Goal: Information Seeking & Learning: Check status

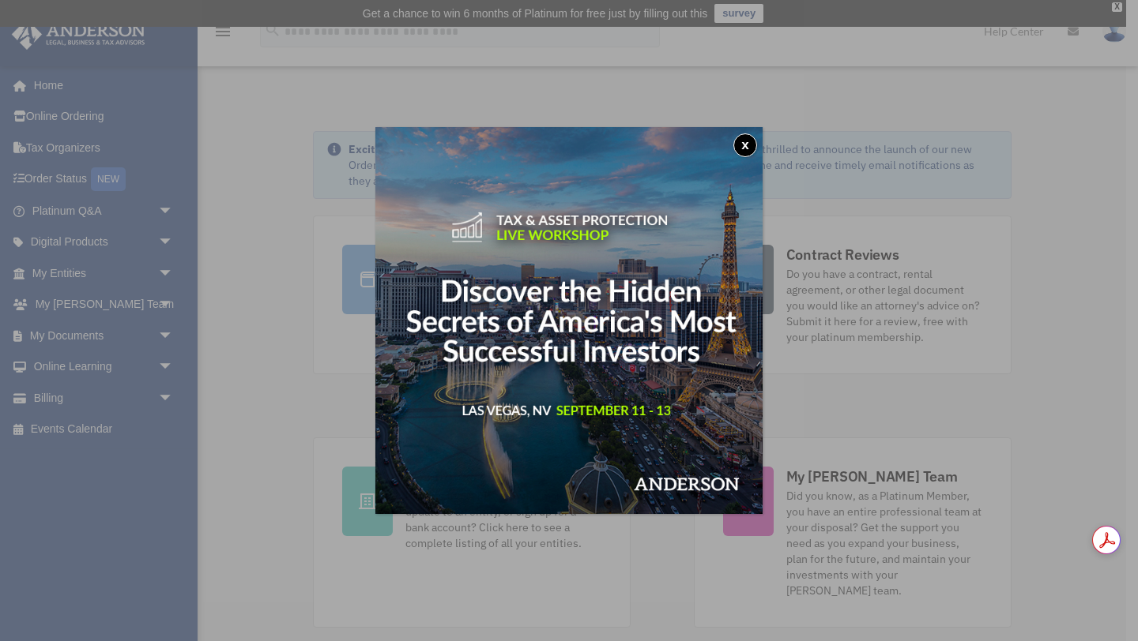
click at [58, 271] on div "x" at bounding box center [569, 320] width 1138 height 641
click at [743, 143] on button "x" at bounding box center [745, 146] width 24 height 24
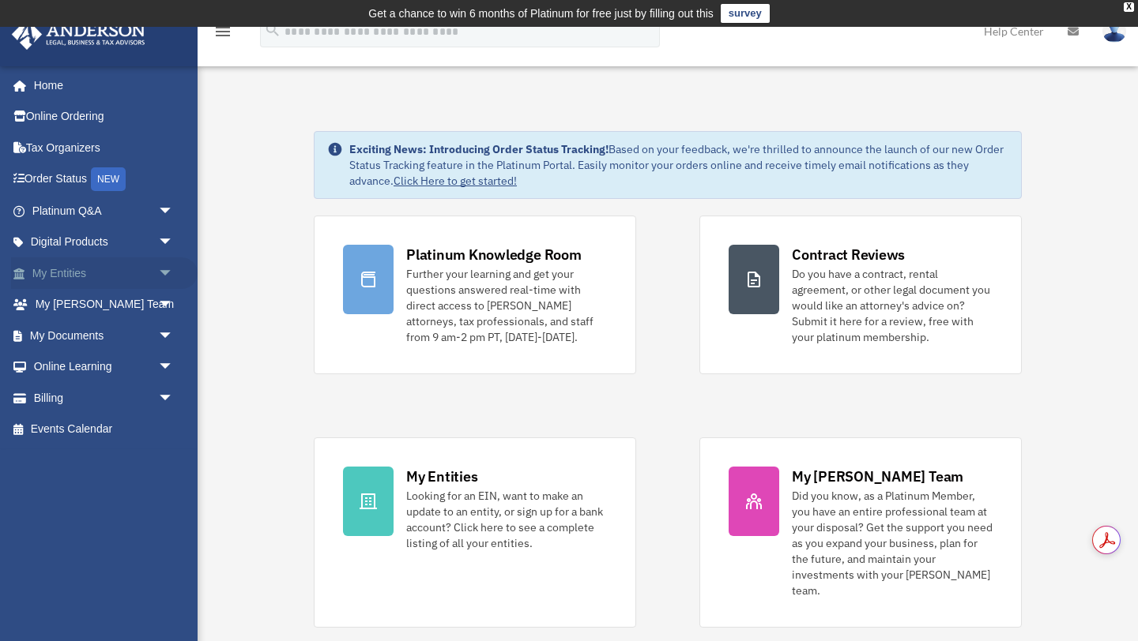
click at [164, 273] on span "arrow_drop_down" at bounding box center [174, 274] width 32 height 32
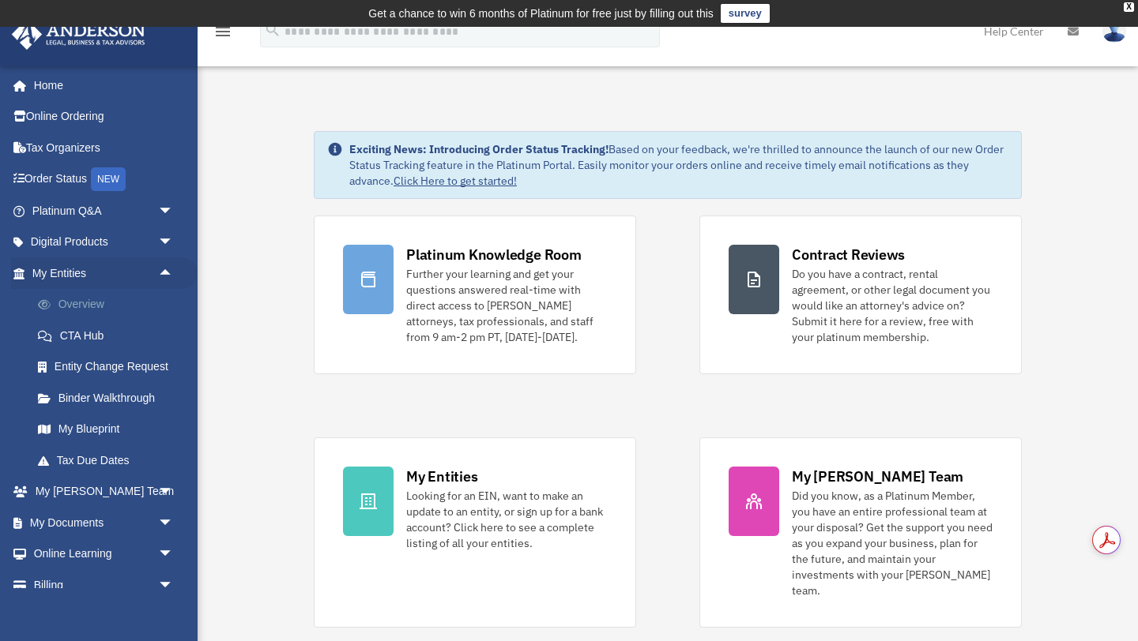
click at [100, 303] on link "Overview" at bounding box center [109, 305] width 175 height 32
click at [85, 303] on link "Overview" at bounding box center [109, 305] width 175 height 32
click at [89, 307] on link "Overview" at bounding box center [109, 305] width 175 height 32
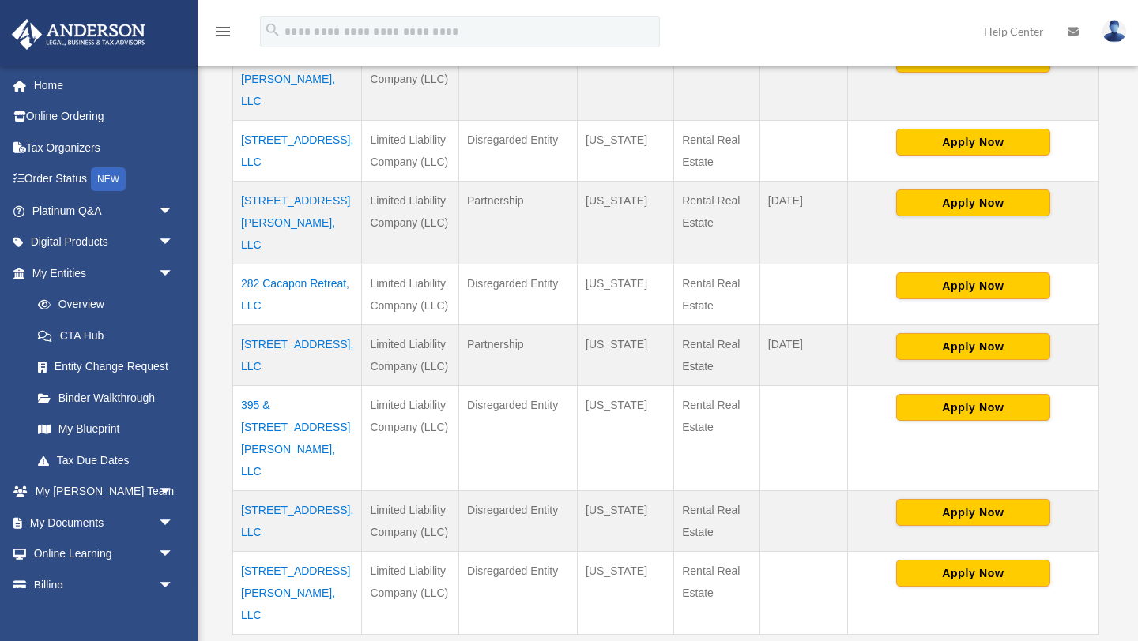
scroll to position [607, 0]
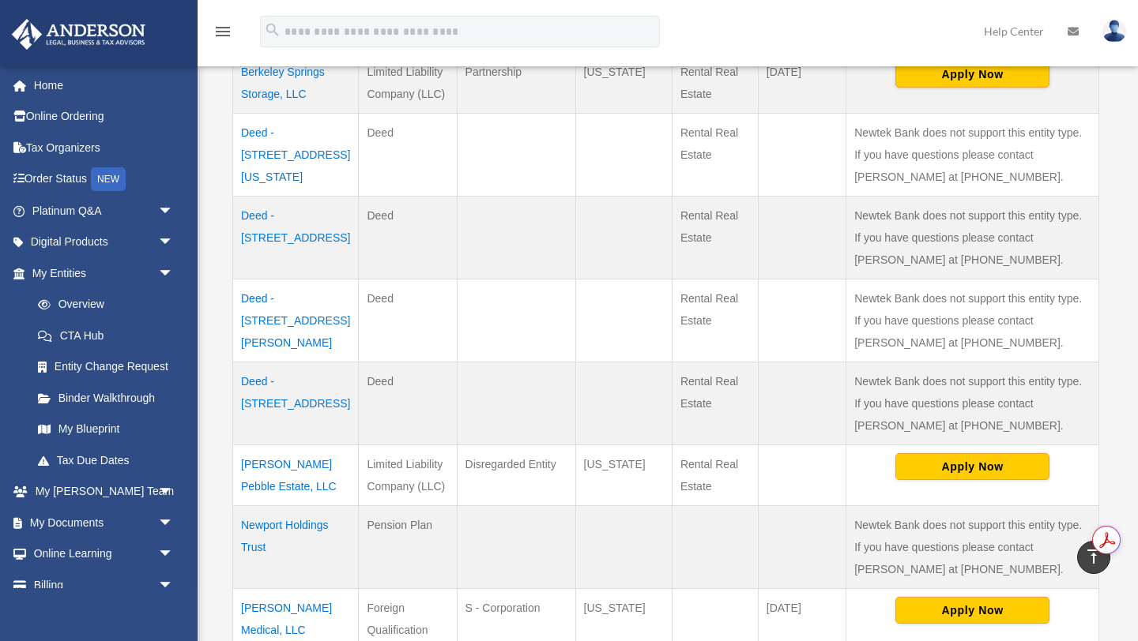
scroll to position [431, 0]
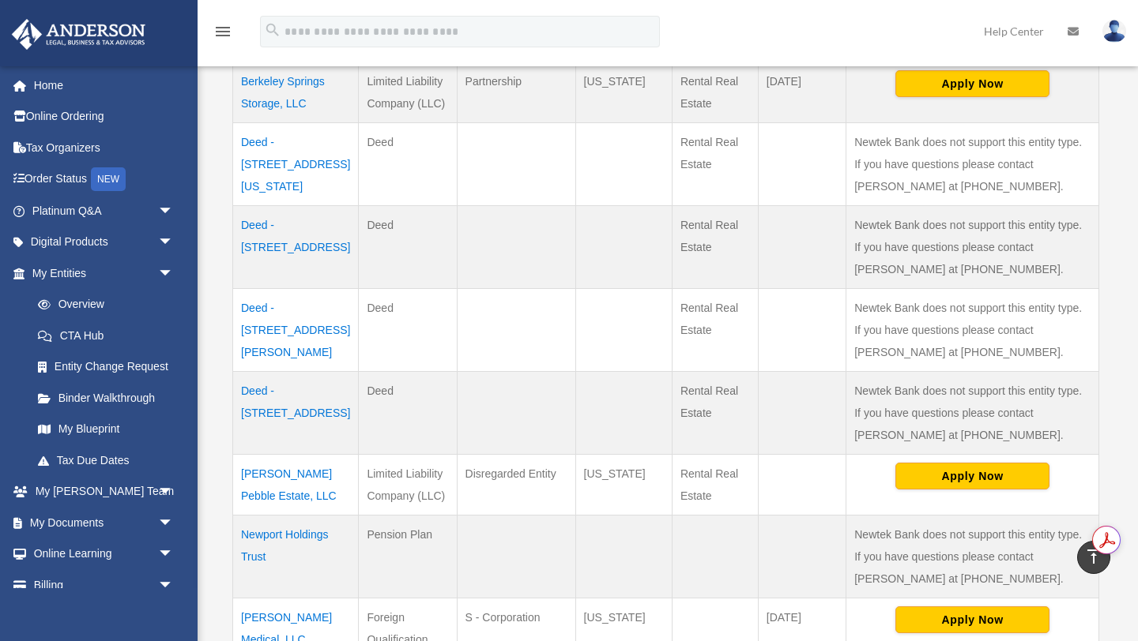
click at [309, 141] on td "Deed - [STREET_ADDRESS][US_STATE]" at bounding box center [296, 163] width 126 height 83
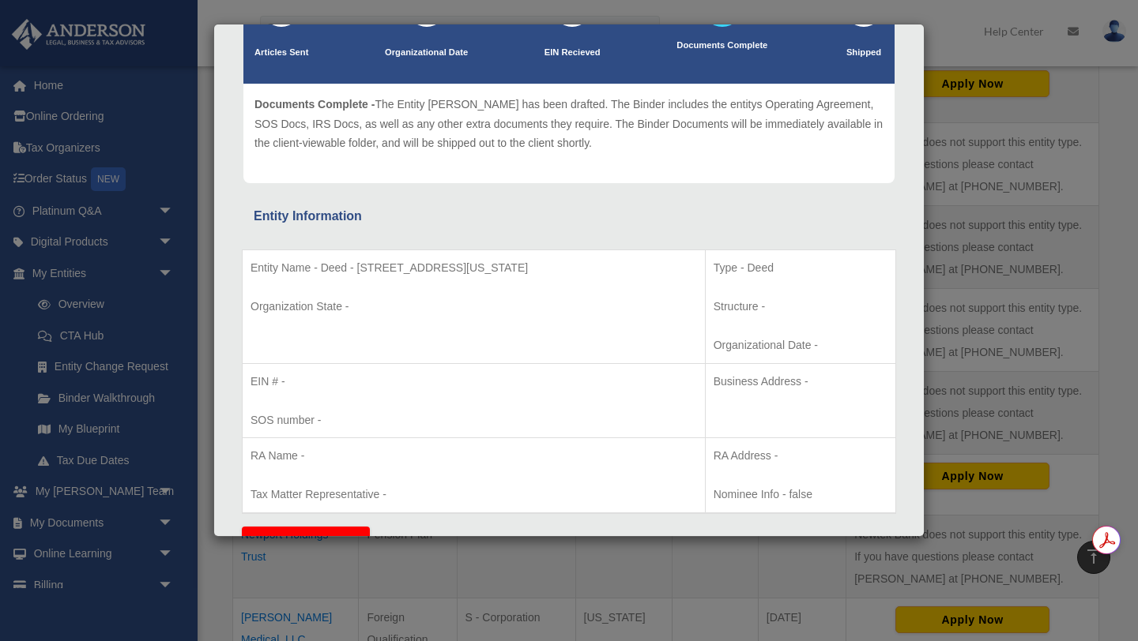
scroll to position [0, 0]
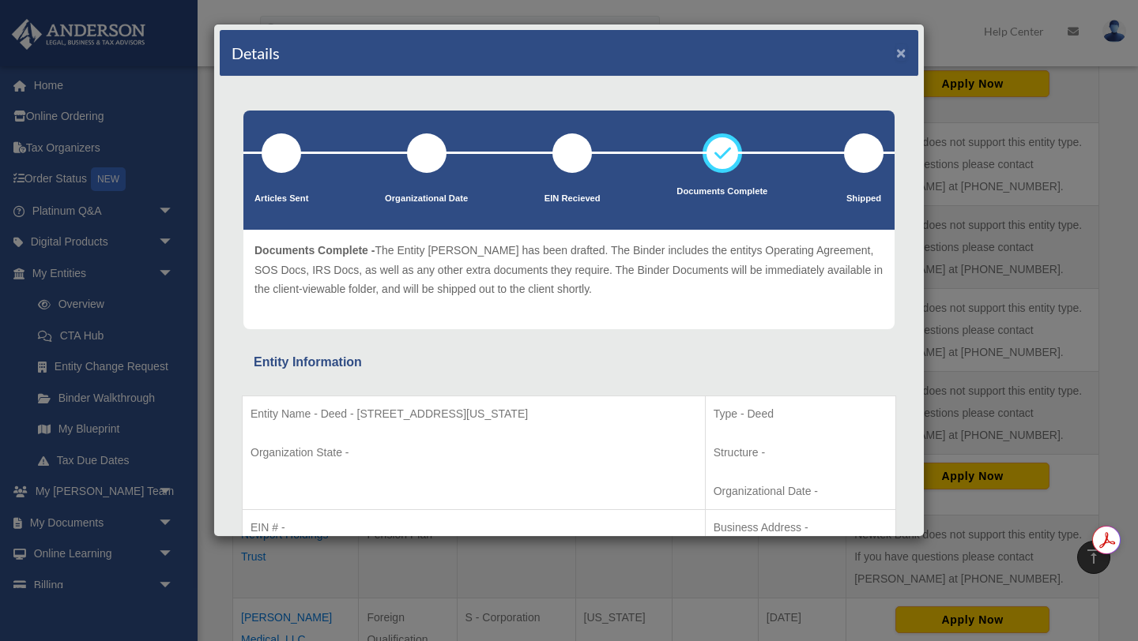
click at [898, 51] on button "×" at bounding box center [901, 52] width 10 height 17
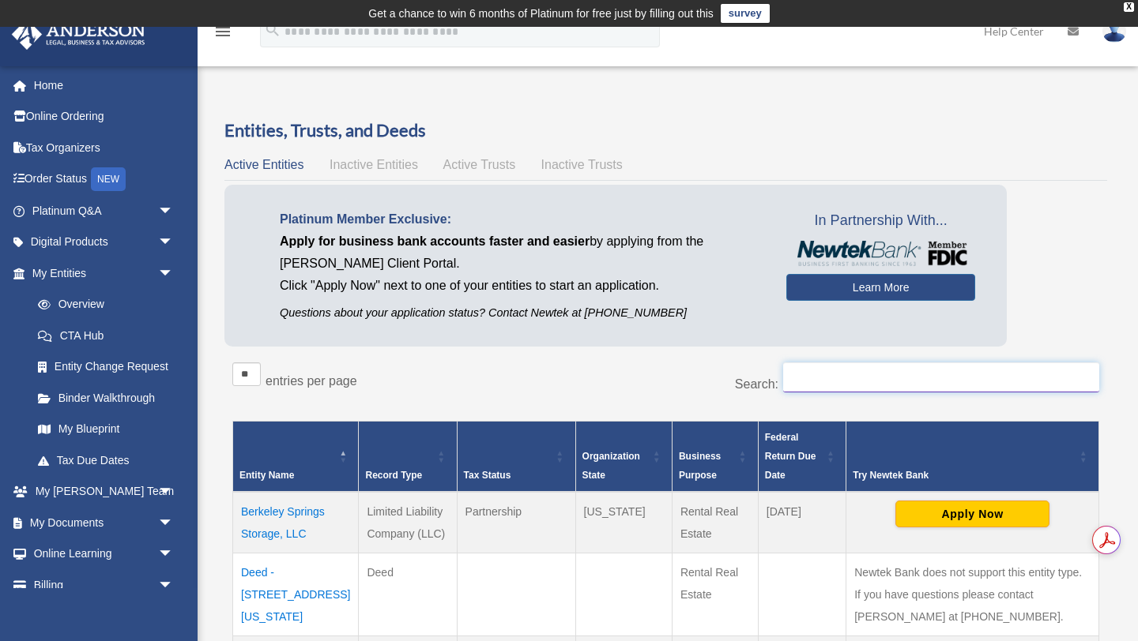
click at [792, 370] on input "Search:" at bounding box center [941, 378] width 316 height 30
type input "***"
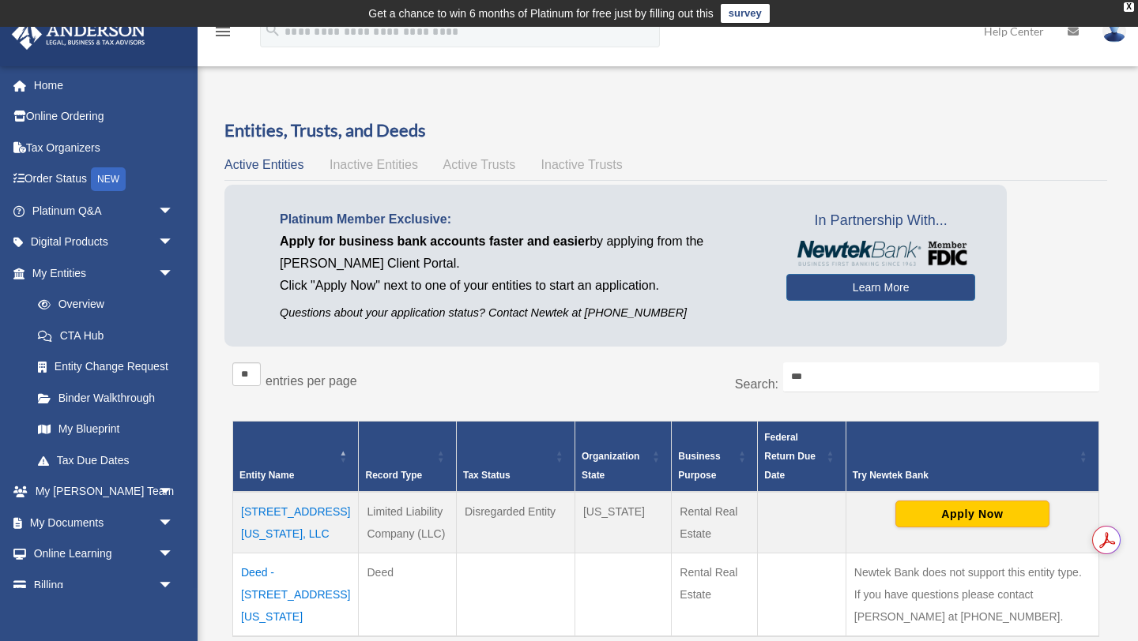
click at [277, 509] on td "[STREET_ADDRESS][US_STATE], LLC" at bounding box center [296, 523] width 126 height 62
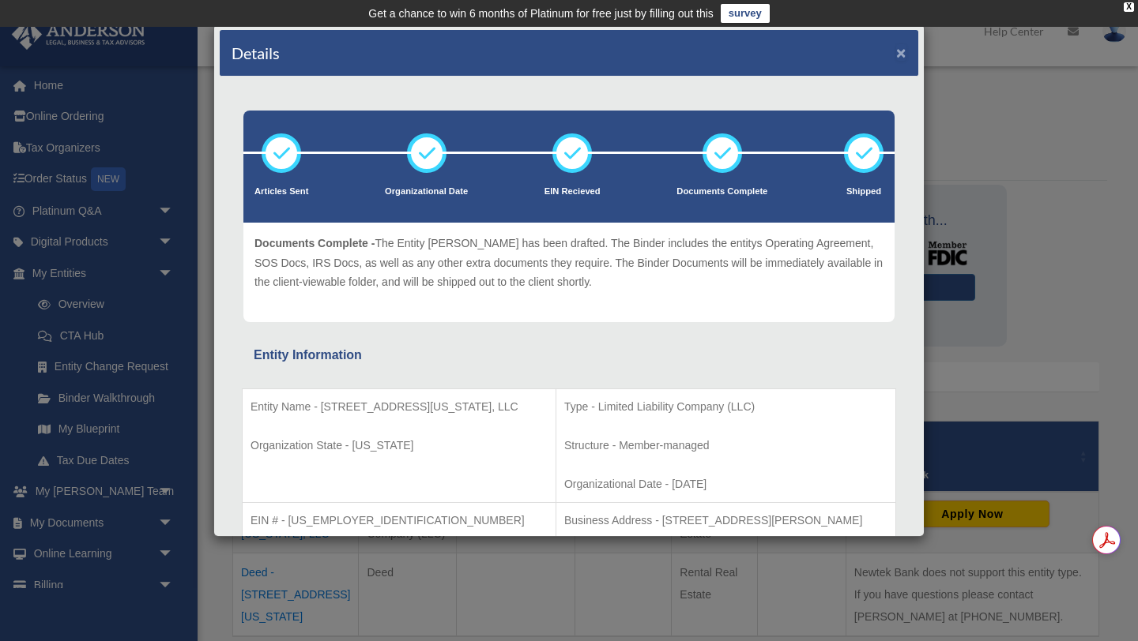
click at [901, 57] on button "×" at bounding box center [901, 52] width 10 height 17
